Goal: Communication & Community: Answer question/provide support

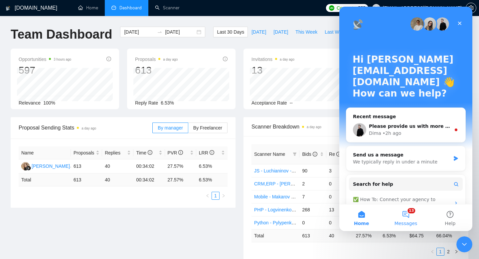
click at [406, 217] on button "13 Messages" at bounding box center [405, 217] width 44 height 27
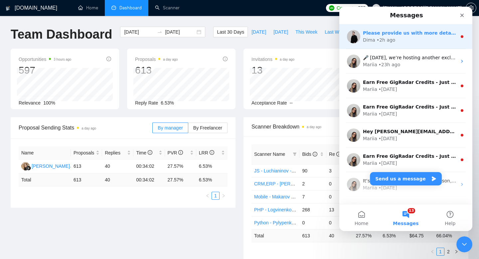
click at [409, 45] on div "Please provide us with more details here and we'll investigate your request pre…" at bounding box center [405, 36] width 133 height 25
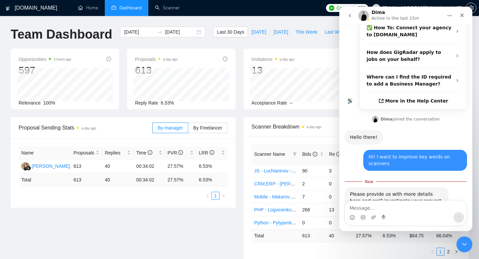
scroll to position [124, 0]
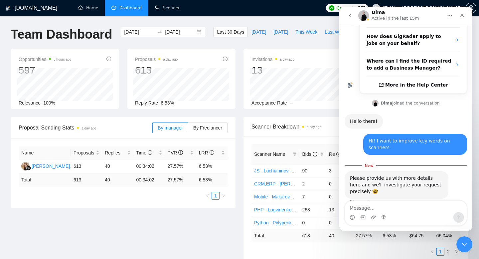
click at [382, 209] on textarea "Message…" at bounding box center [406, 206] width 122 height 11
click at [377, 206] on textarea "Message…" at bounding box center [406, 206] width 122 height 11
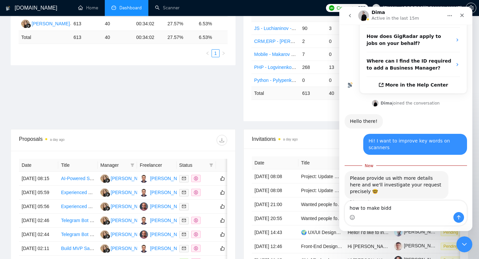
scroll to position [0, 0]
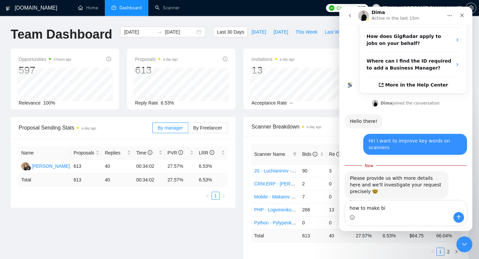
click at [373, 208] on textarea "how to make bi" at bounding box center [406, 206] width 122 height 11
click at [382, 206] on textarea "how to bi" at bounding box center [406, 206] width 122 height 11
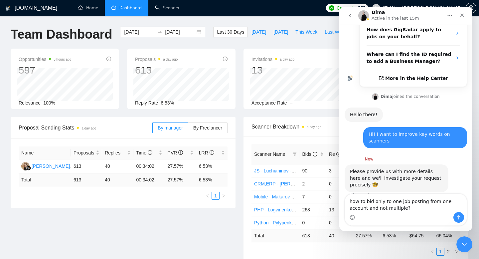
drag, startPoint x: 388, startPoint y: 209, endPoint x: 350, endPoint y: 202, distance: 38.8
click at [350, 202] on textarea "how to bid only to one job posting from one account and not multiple?" at bounding box center [406, 203] width 122 height 18
paste textarea "I noticed that two different accounts bid on the same job posting. How can I av…"
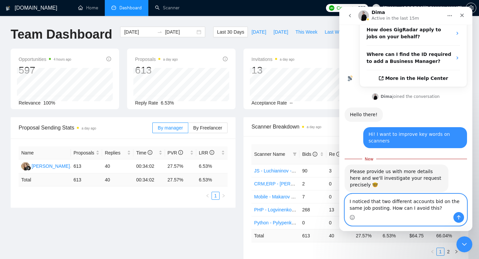
type textarea "I noticed that two different accounts bid on the same job posting. How can I av…"
click at [458, 219] on icon "Send a message…" at bounding box center [458, 217] width 5 height 5
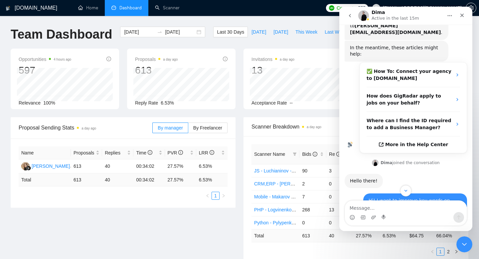
scroll to position [139, 0]
